Goal: Information Seeking & Learning: Learn about a topic

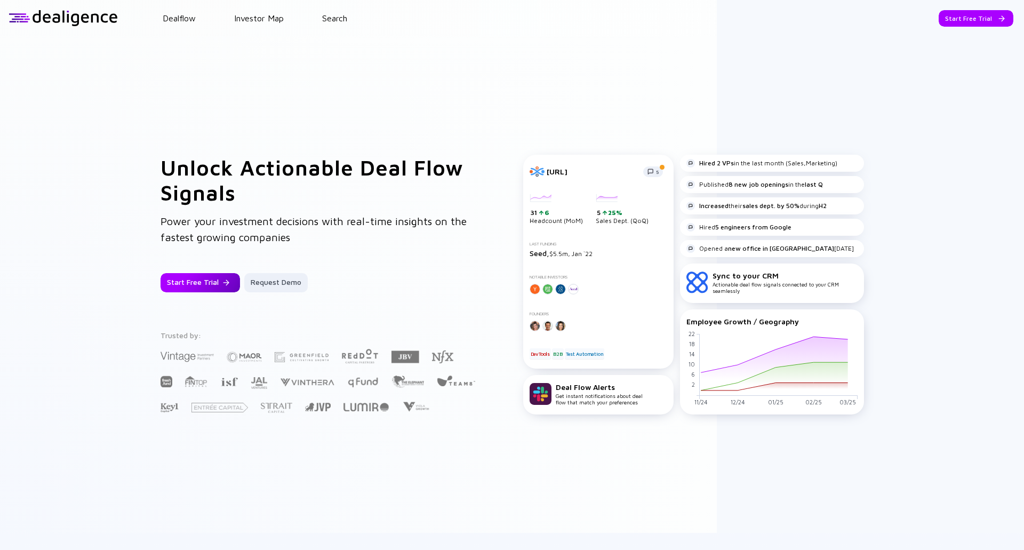
click at [194, 279] on div "Start Free Trial" at bounding box center [200, 282] width 79 height 19
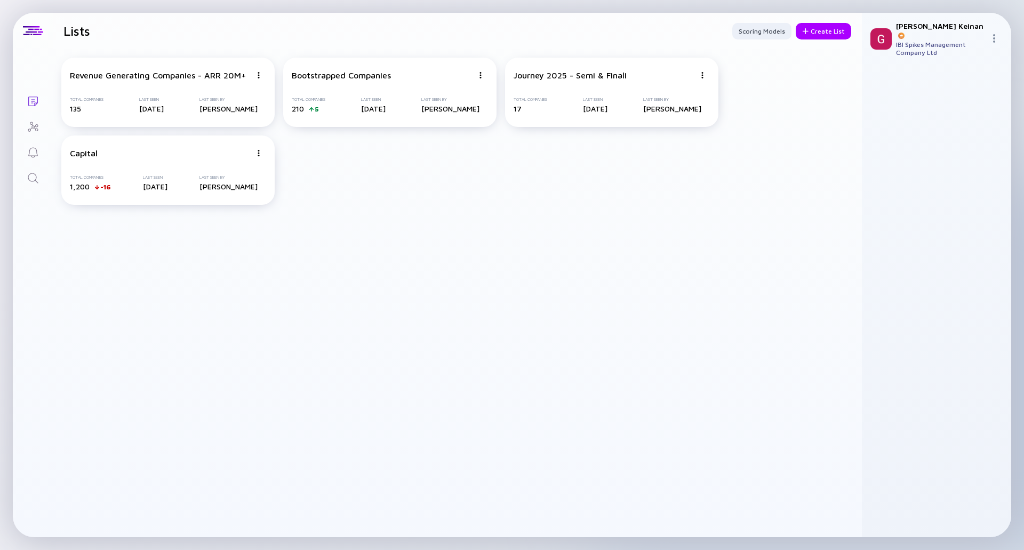
click at [36, 181] on icon "Search" at bounding box center [33, 178] width 13 height 13
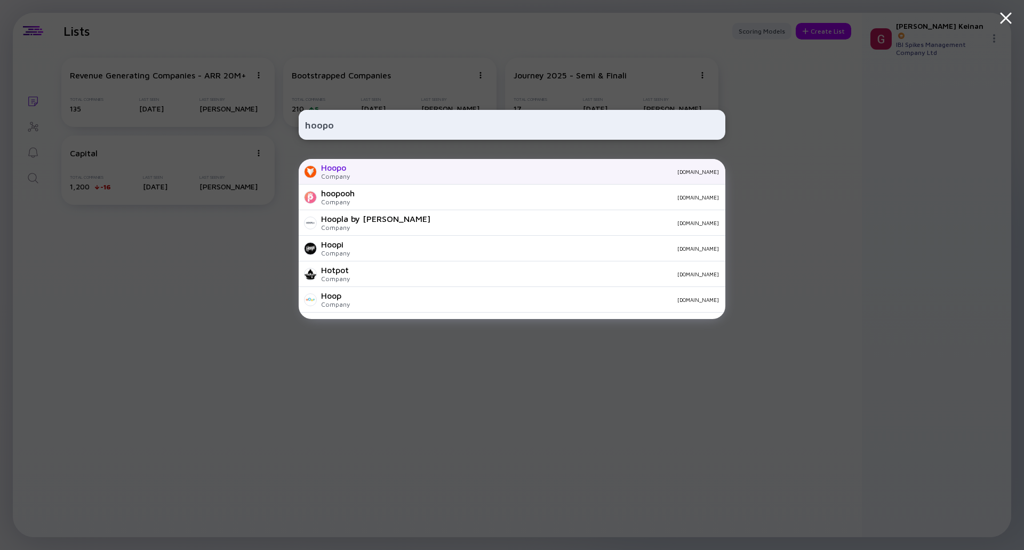
type input "hoopo"
click at [386, 169] on div "[DOMAIN_NAME]" at bounding box center [539, 172] width 361 height 6
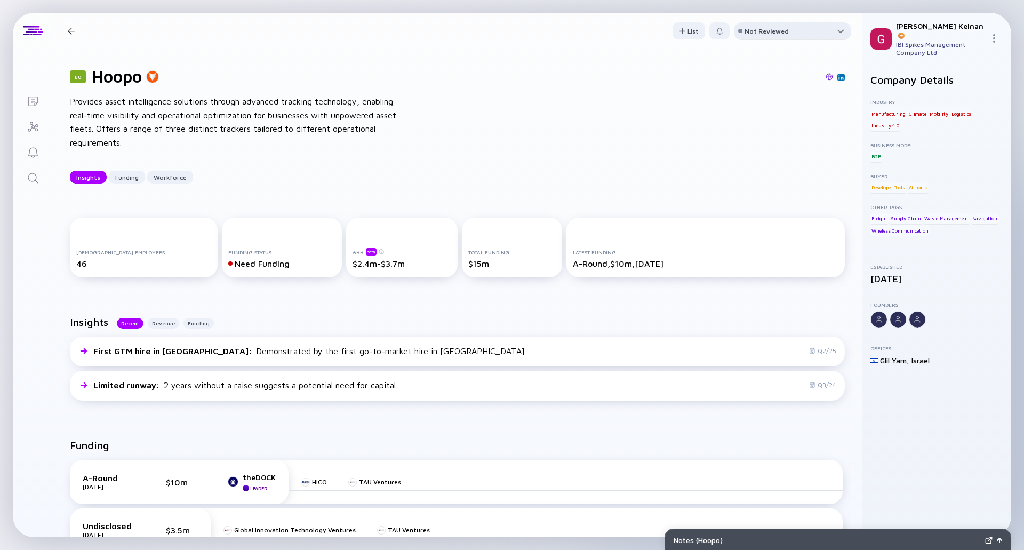
click at [828, 37] on div at bounding box center [792, 32] width 117 height 21
click at [624, 103] on div "80 Hoopo Provides asset intelligence solutions through advanced tracking techno…" at bounding box center [457, 125] width 809 height 152
